Goal: Obtain resource: Obtain resource

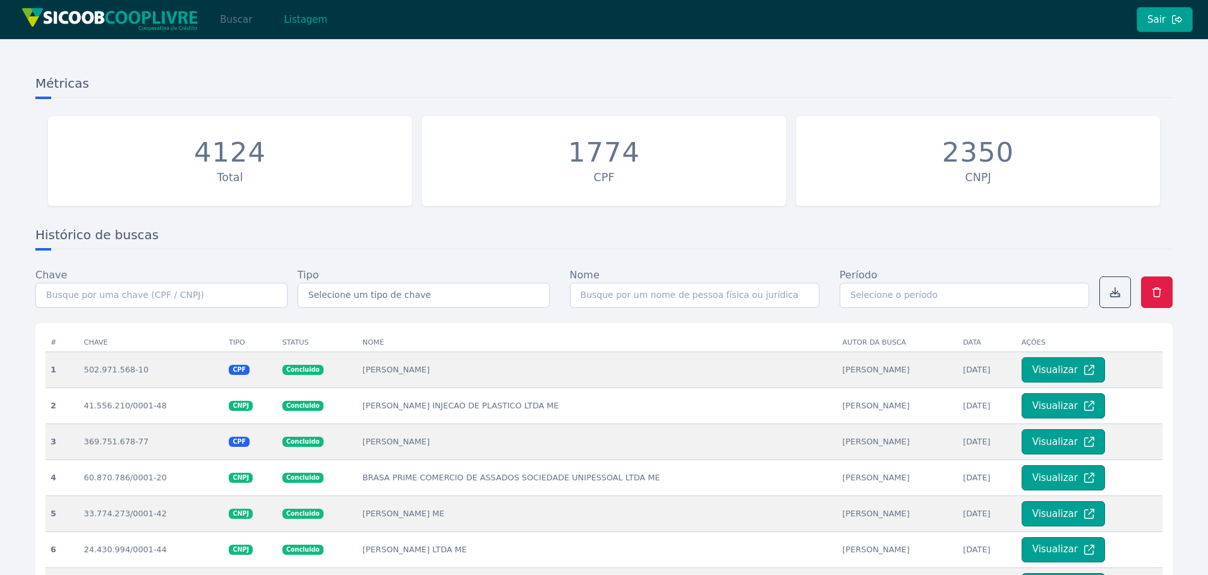
click at [243, 20] on button "Buscar" at bounding box center [236, 19] width 54 height 25
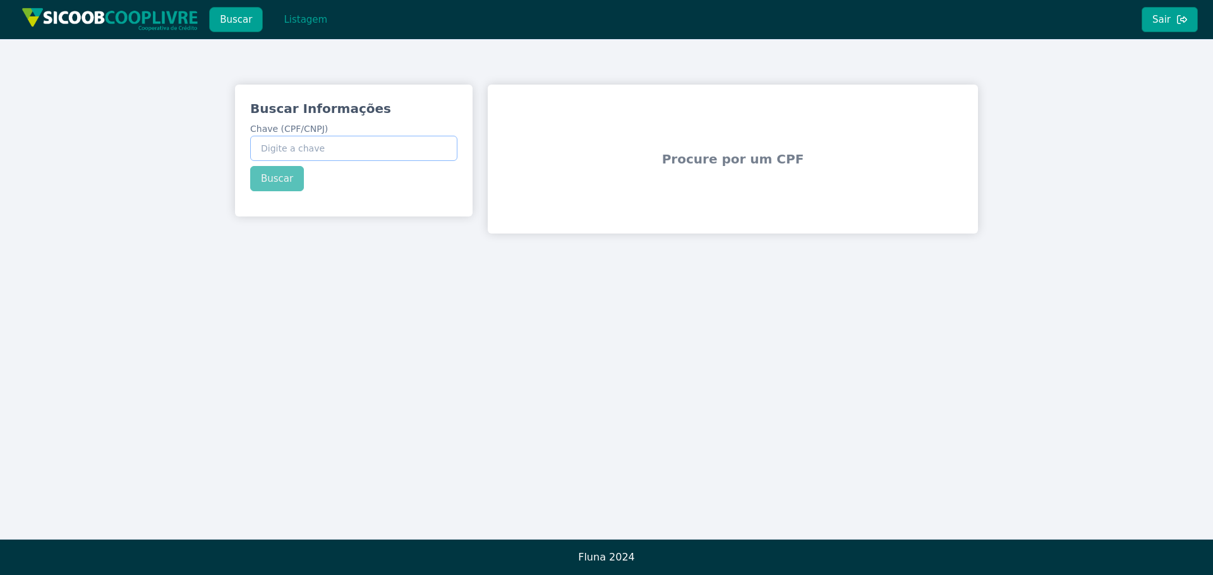
click at [353, 148] on input "Chave (CPF/CNPJ)" at bounding box center [353, 148] width 207 height 25
paste input "01.850.466/0001-49"
type input "01.850.466/0001-49"
click at [284, 177] on button "Buscar" at bounding box center [277, 178] width 54 height 25
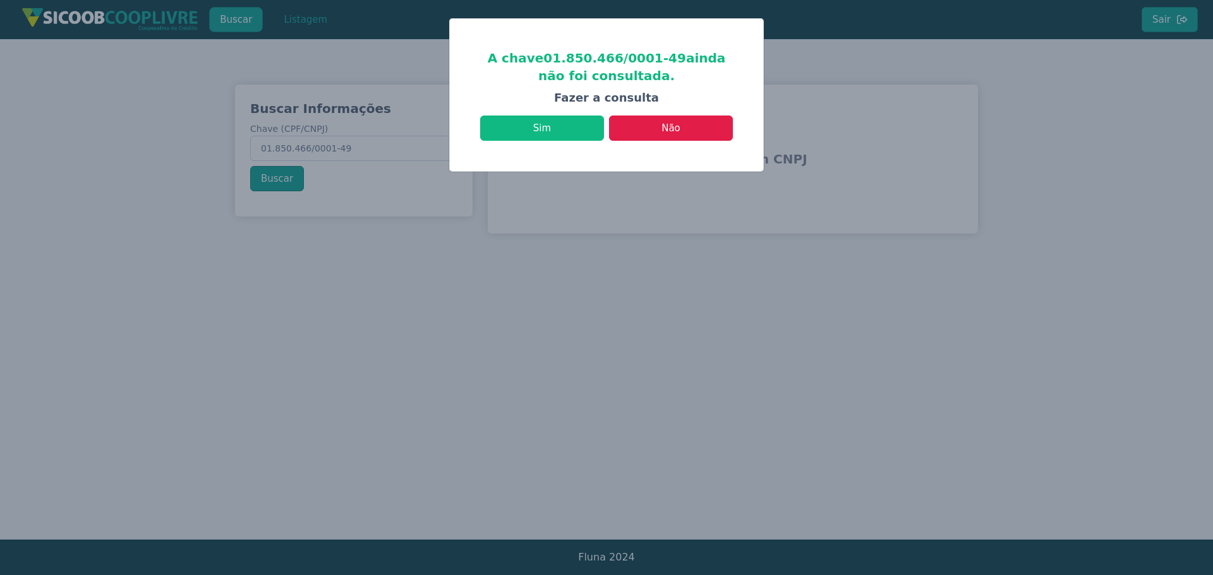
click at [539, 109] on div "Sim Não" at bounding box center [606, 122] width 253 height 35
click at [552, 129] on button "Sim" at bounding box center [542, 128] width 124 height 25
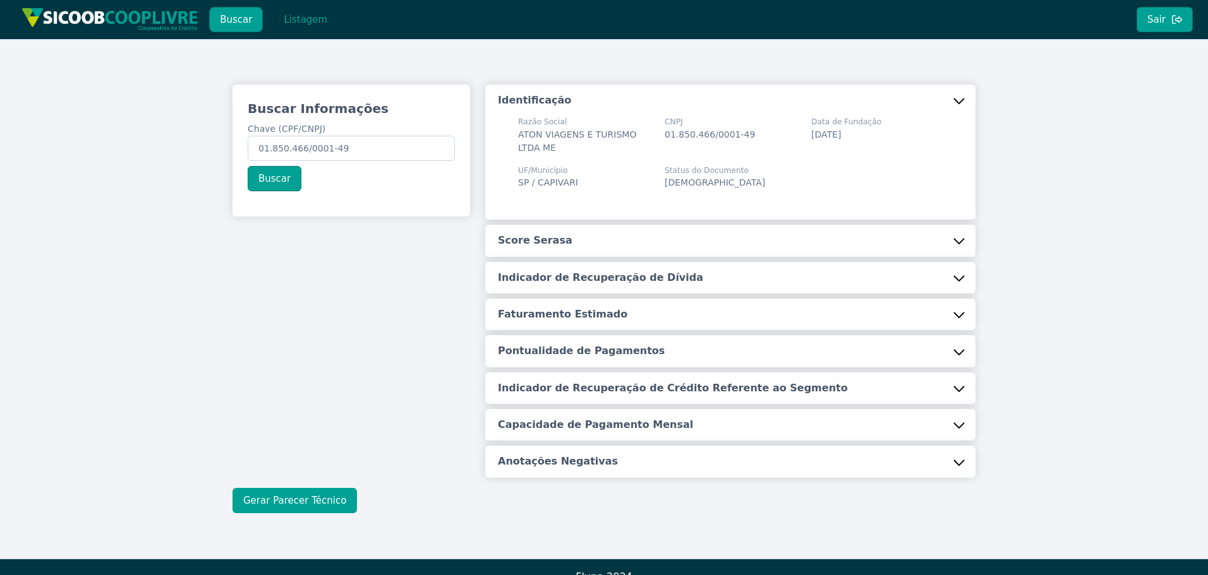
click at [268, 502] on button "Gerar Parecer Técnico" at bounding box center [294, 500] width 124 height 25
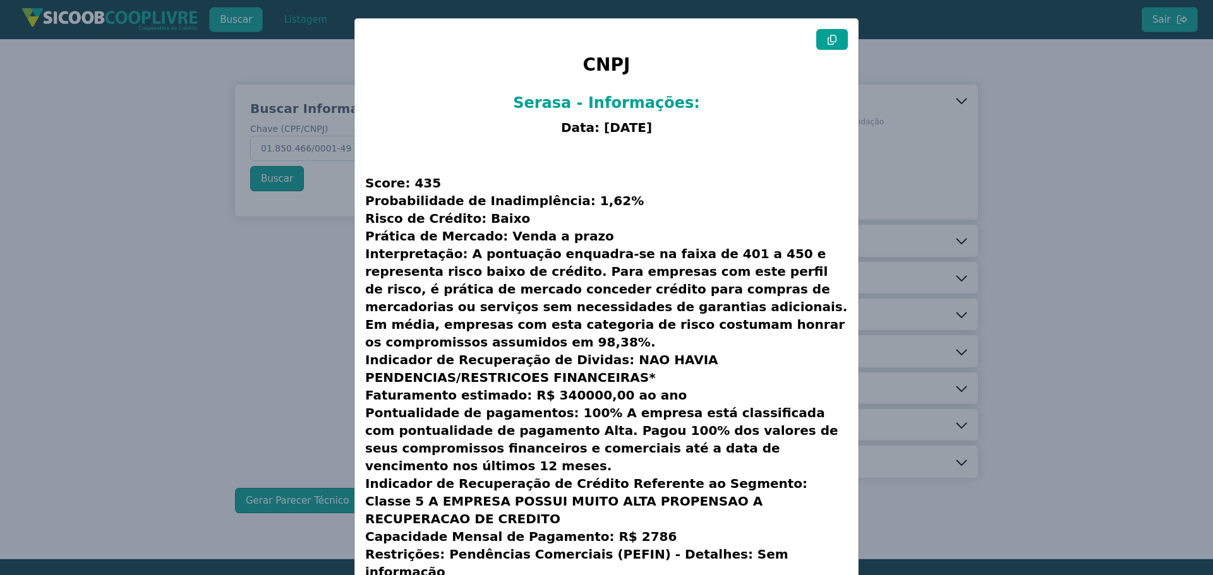
click at [833, 38] on icon at bounding box center [831, 40] width 9 height 10
click at [223, 271] on modal-container "CNPJ Serasa - Informações: Data: [DATE] Score: 435 Probabilidade de Inadimplênc…" at bounding box center [606, 287] width 1213 height 575
